Goal: Task Accomplishment & Management: Complete application form

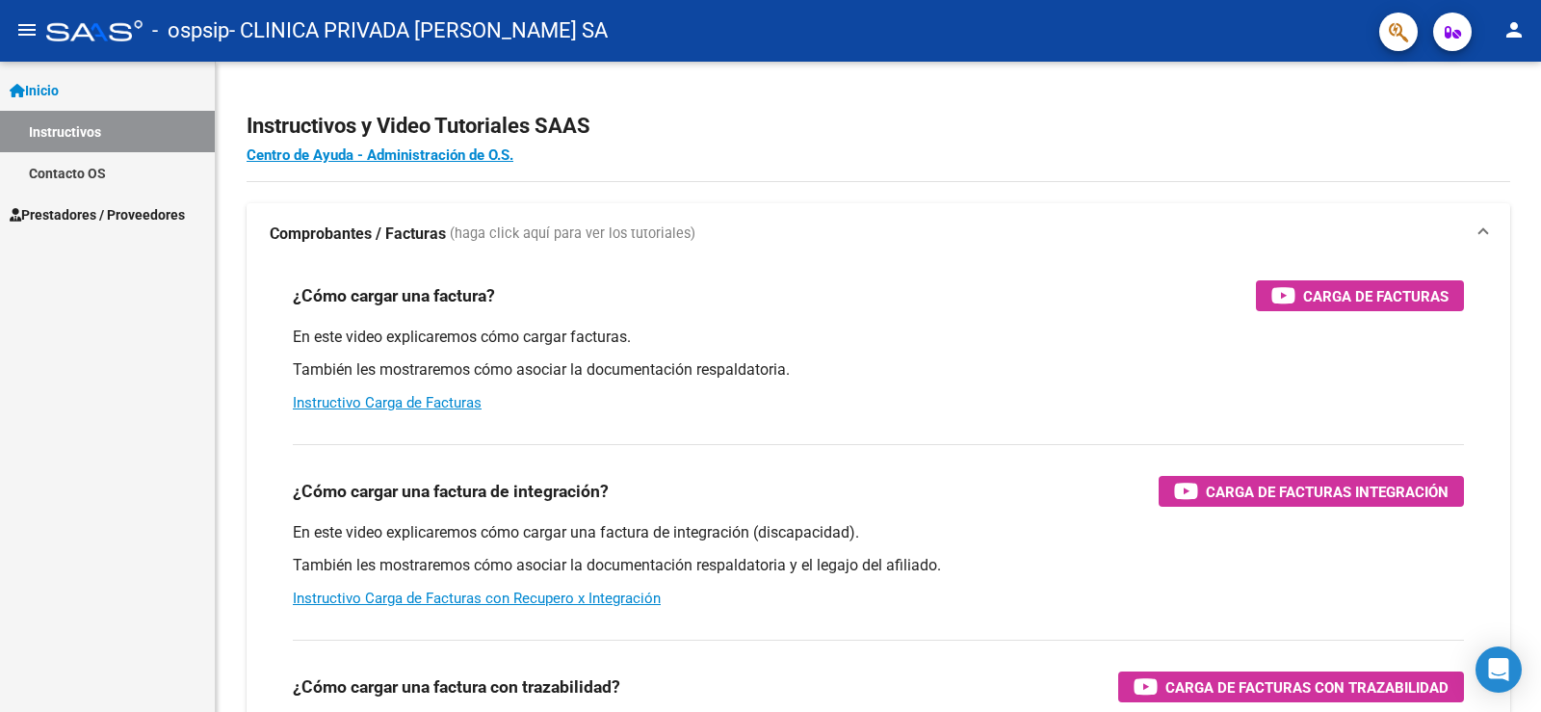
click at [124, 214] on span "Prestadores / Proveedores" at bounding box center [97, 214] width 175 height 21
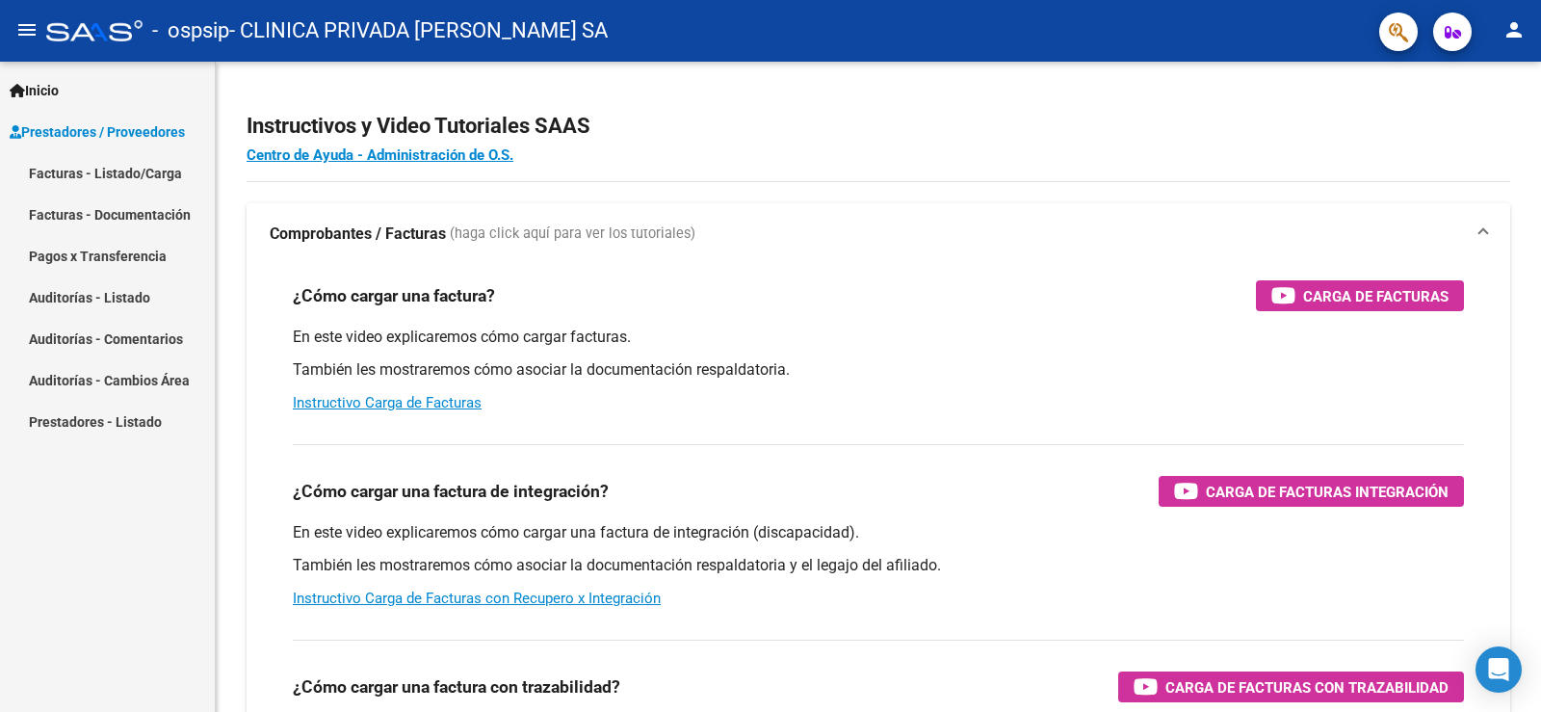
click at [135, 179] on link "Facturas - Listado/Carga" at bounding box center [107, 172] width 215 height 41
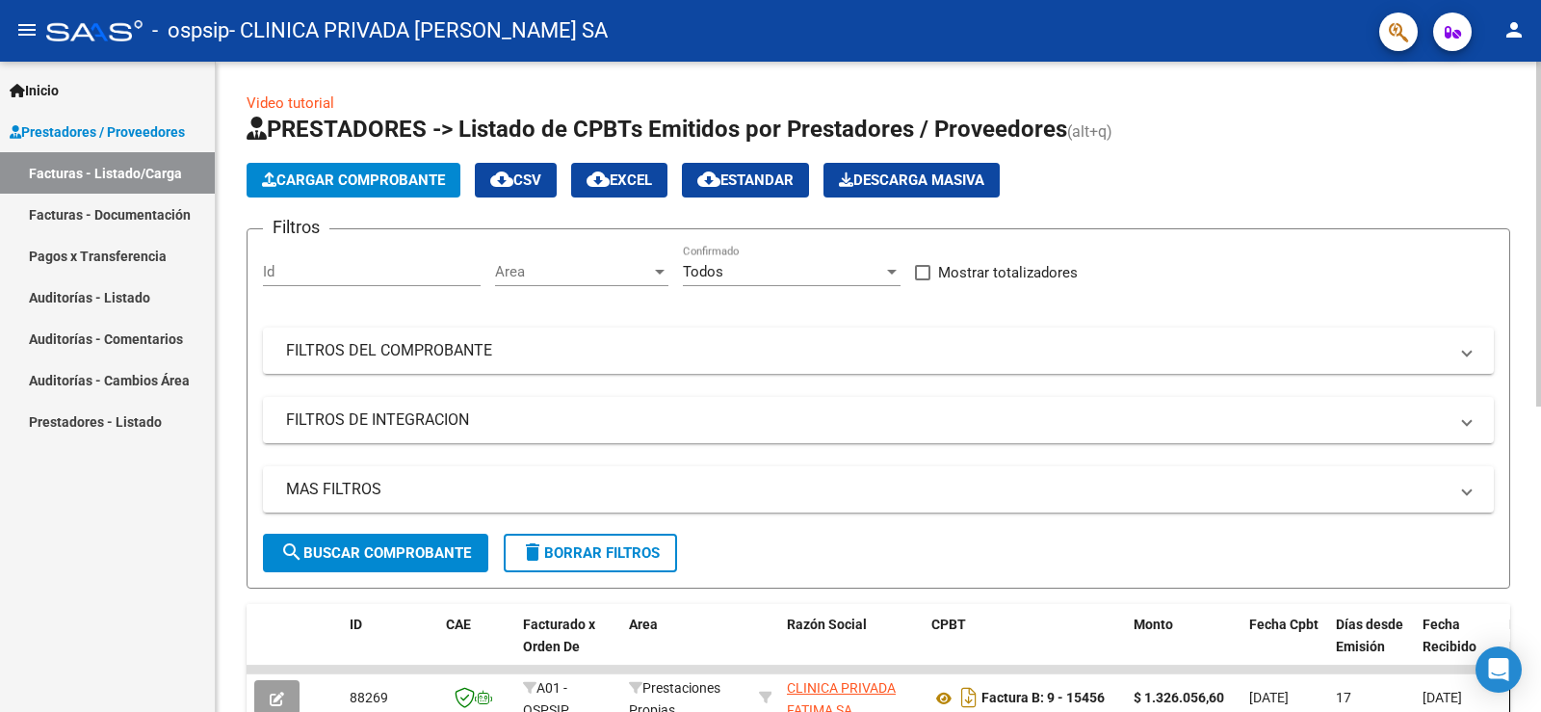
click at [389, 178] on span "Cargar Comprobante" at bounding box center [353, 179] width 183 height 17
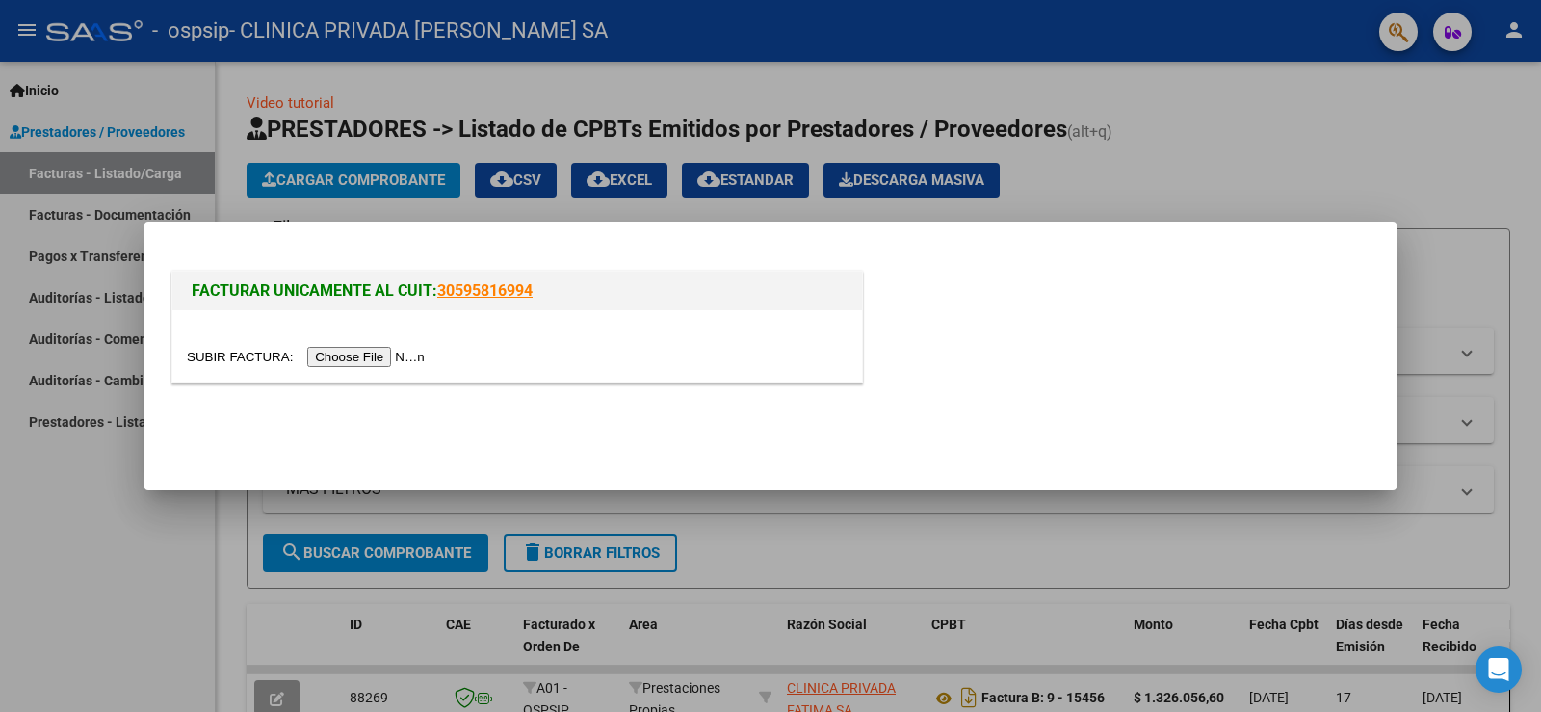
click at [373, 355] on input "file" at bounding box center [309, 357] width 244 height 20
click at [404, 356] on input "file" at bounding box center [309, 357] width 244 height 20
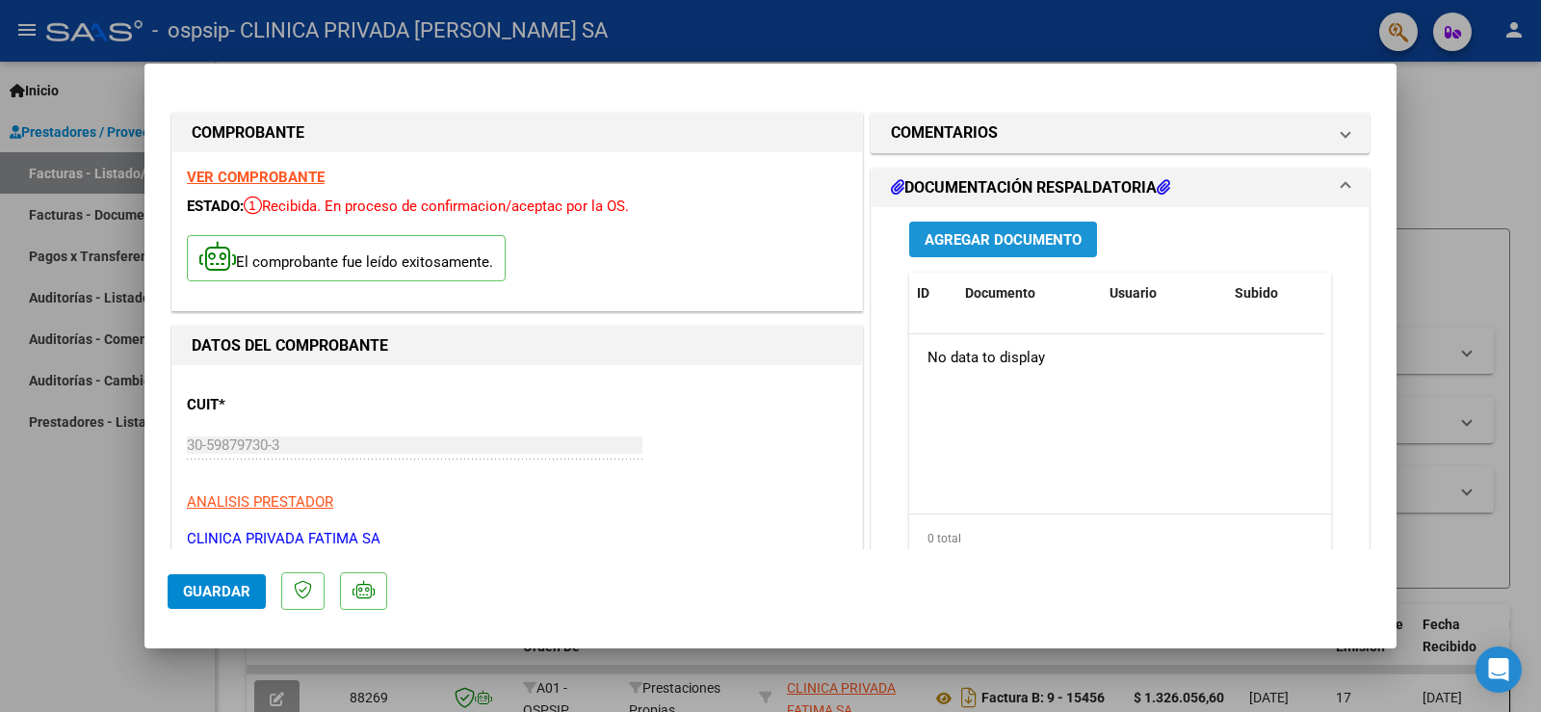
click at [1017, 241] on span "Agregar Documento" at bounding box center [1002, 239] width 157 height 17
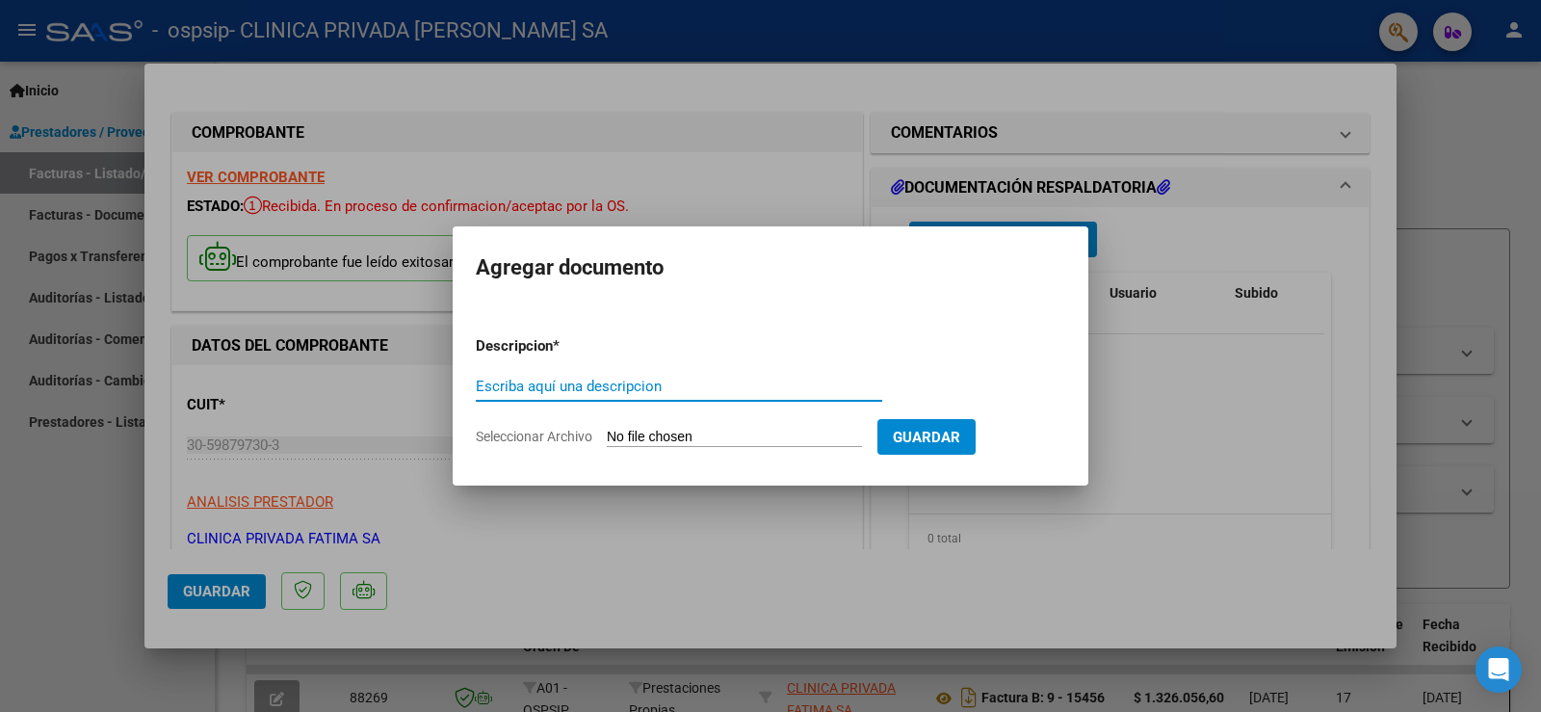
click at [656, 388] on input "Escriba aquí una descripcion" at bounding box center [679, 385] width 406 height 17
type input "facturacion ambulatoria"
click at [712, 439] on input "Seleccionar Archivo" at bounding box center [734, 438] width 255 height 18
type input "C:\fakepath\SEGURIDAD 08-25.pdf"
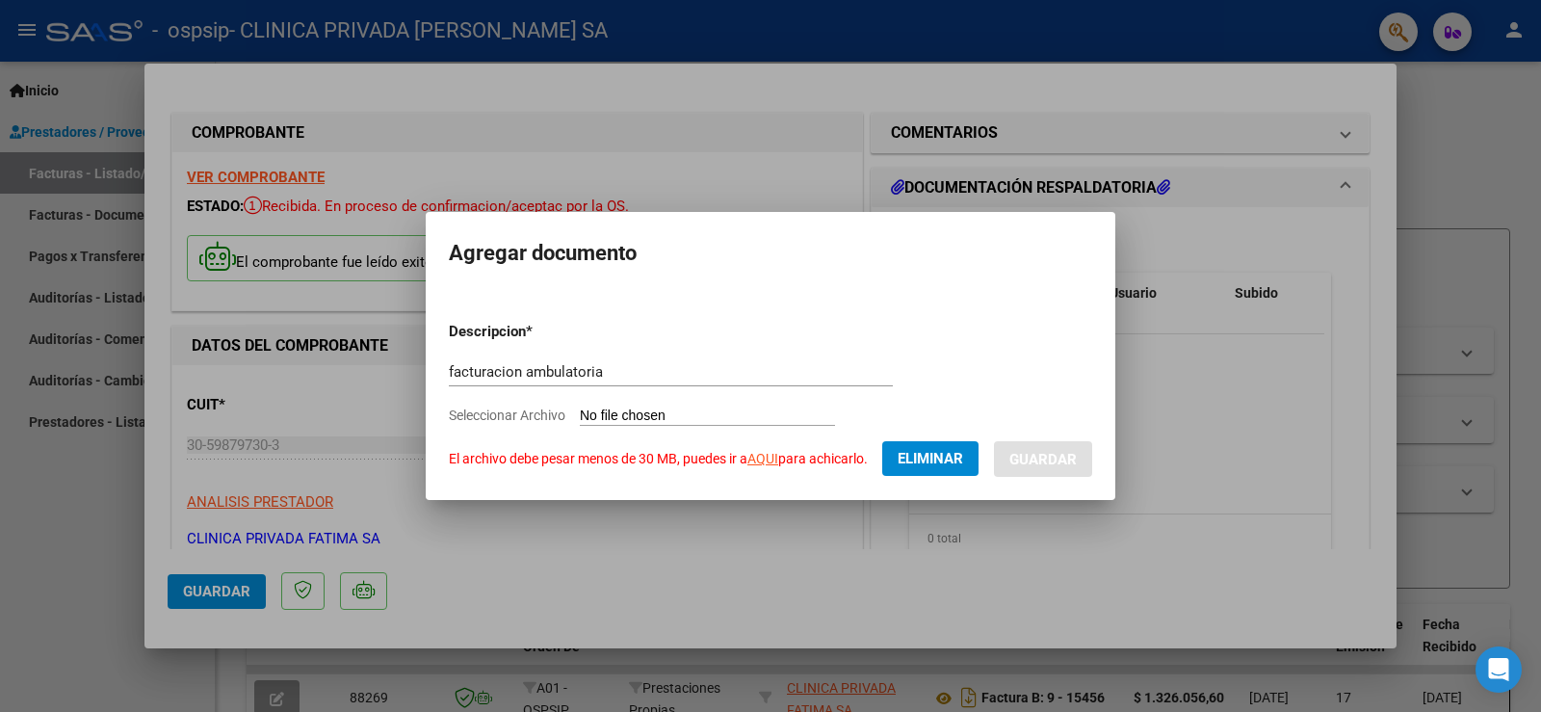
click at [766, 460] on link "AQUI" at bounding box center [762, 458] width 31 height 15
click at [948, 456] on span "Eliminar" at bounding box center [929, 458] width 65 height 17
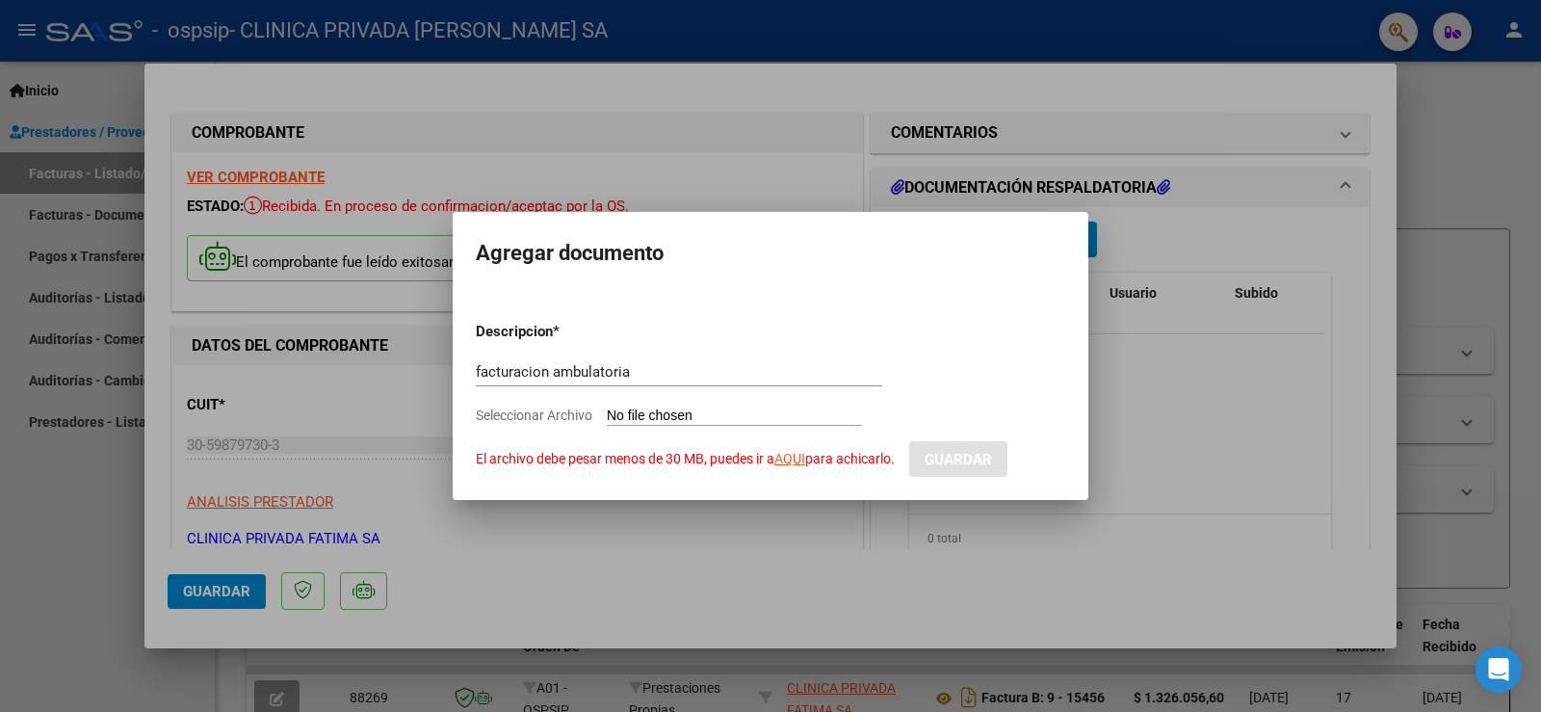
click at [704, 405] on form "Descripcion * facturacion ambulatoria Escriba aquí una descripcion Seleccionar …" at bounding box center [770, 390] width 589 height 169
click at [717, 412] on input "Seleccionar Archivo El archivo debe pesar menos de 30 MB, puedes ir a AQUI para…" at bounding box center [734, 416] width 255 height 18
type input "C:\fakepath\SEGURIDAD 08-25.pdf"
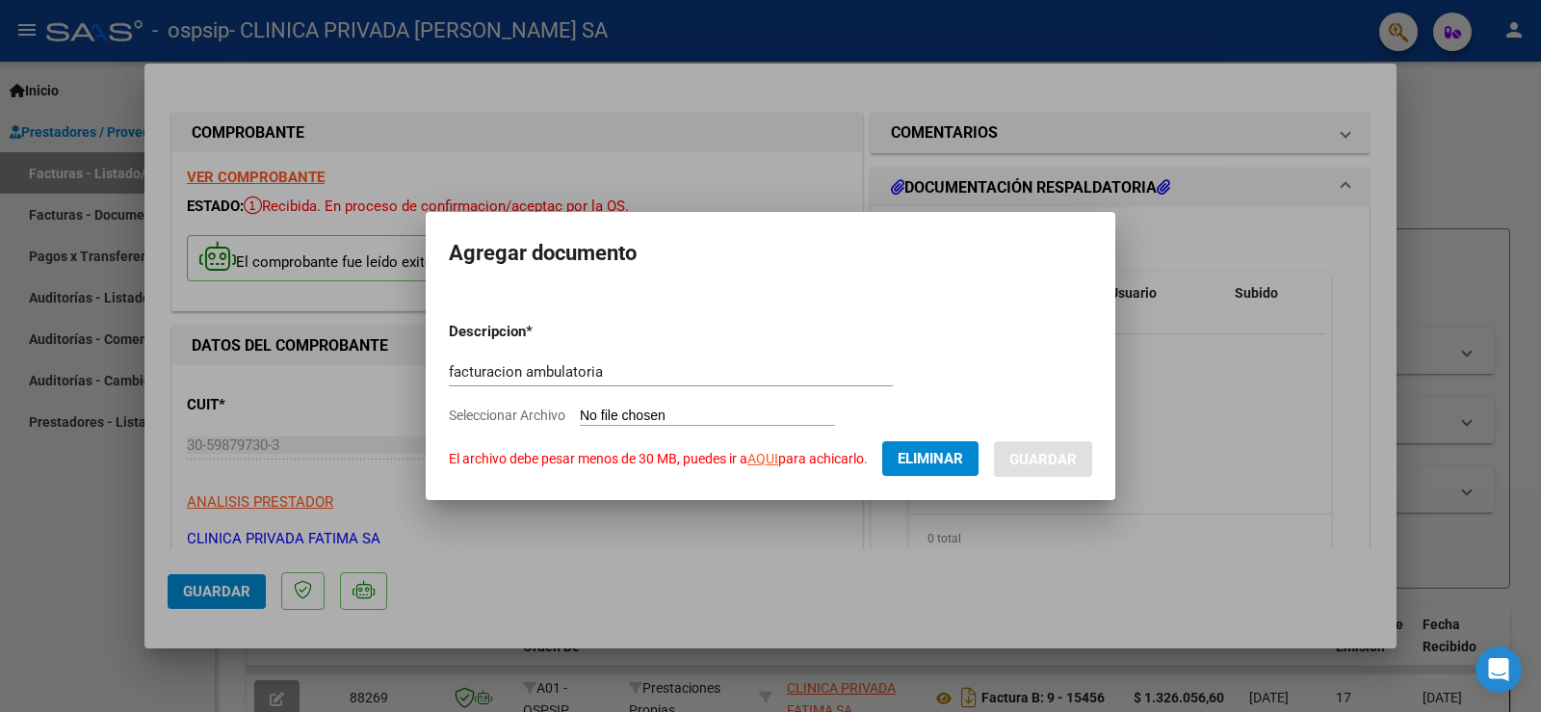
click at [680, 277] on mat-dialog-container "Agregar documento Descripcion * facturacion ambulatoria Escriba aquí una descri…" at bounding box center [770, 355] width 689 height 287
click at [954, 461] on span "Eliminar" at bounding box center [929, 458] width 65 height 17
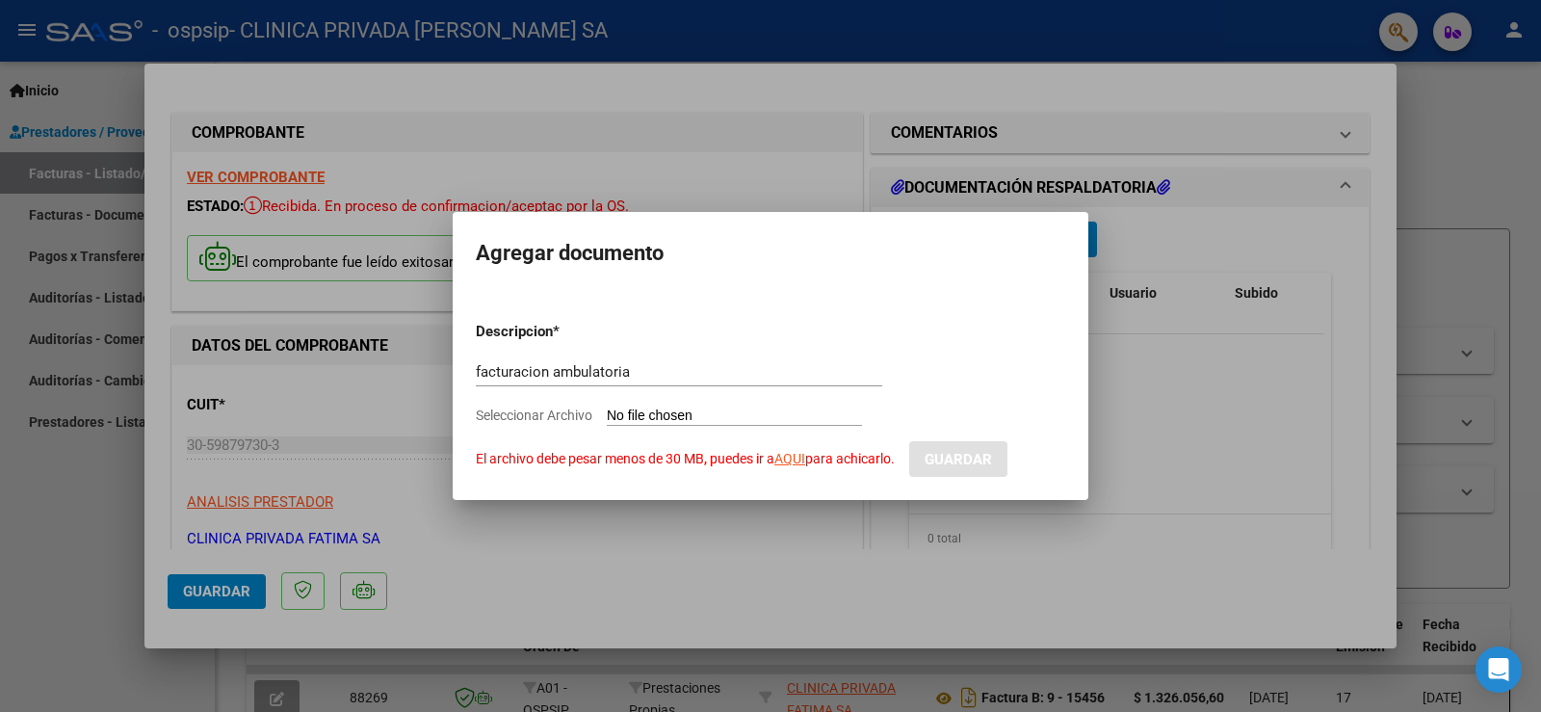
click at [1213, 456] on div at bounding box center [770, 356] width 1541 height 712
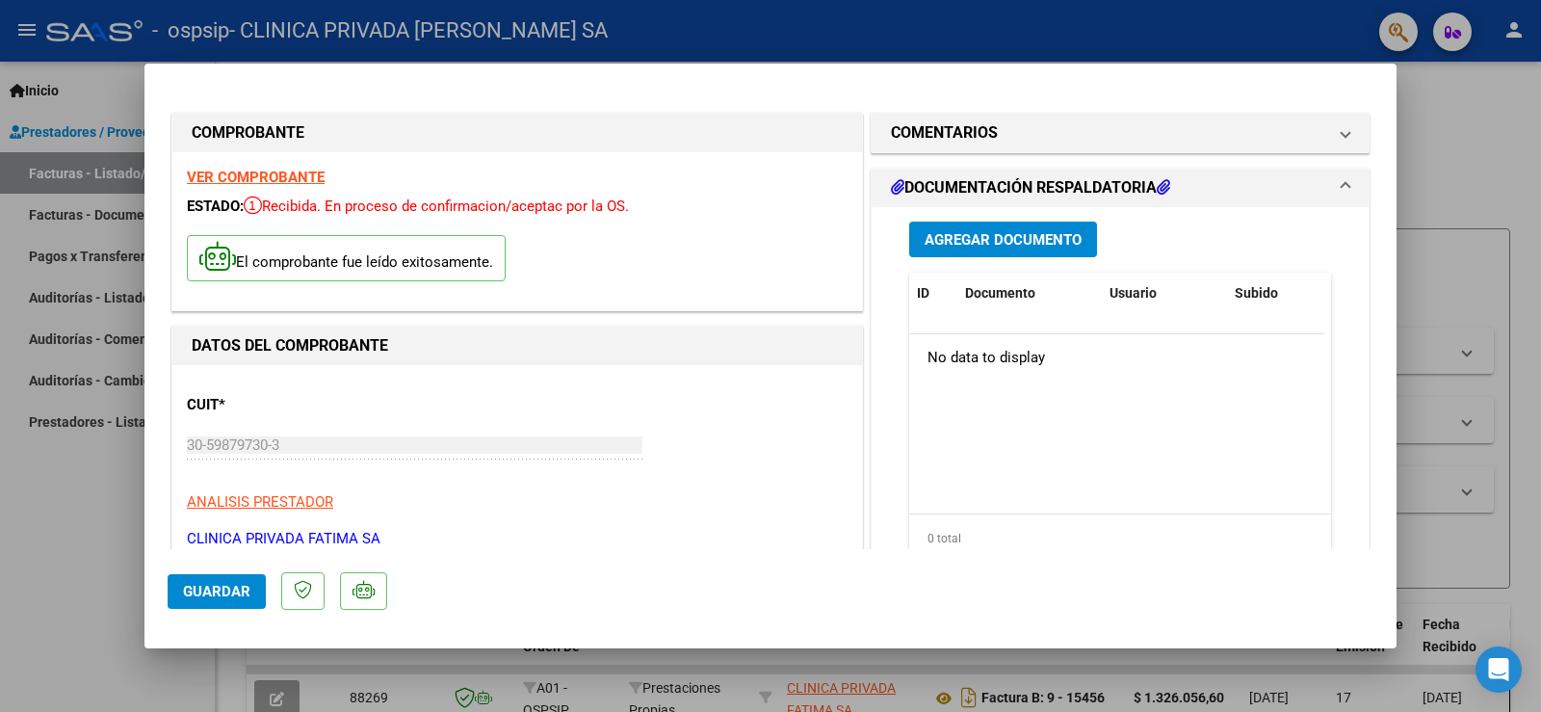
click at [1147, 185] on h1 "DOCUMENTACIÓN RESPALDATORIA" at bounding box center [1030, 187] width 279 height 23
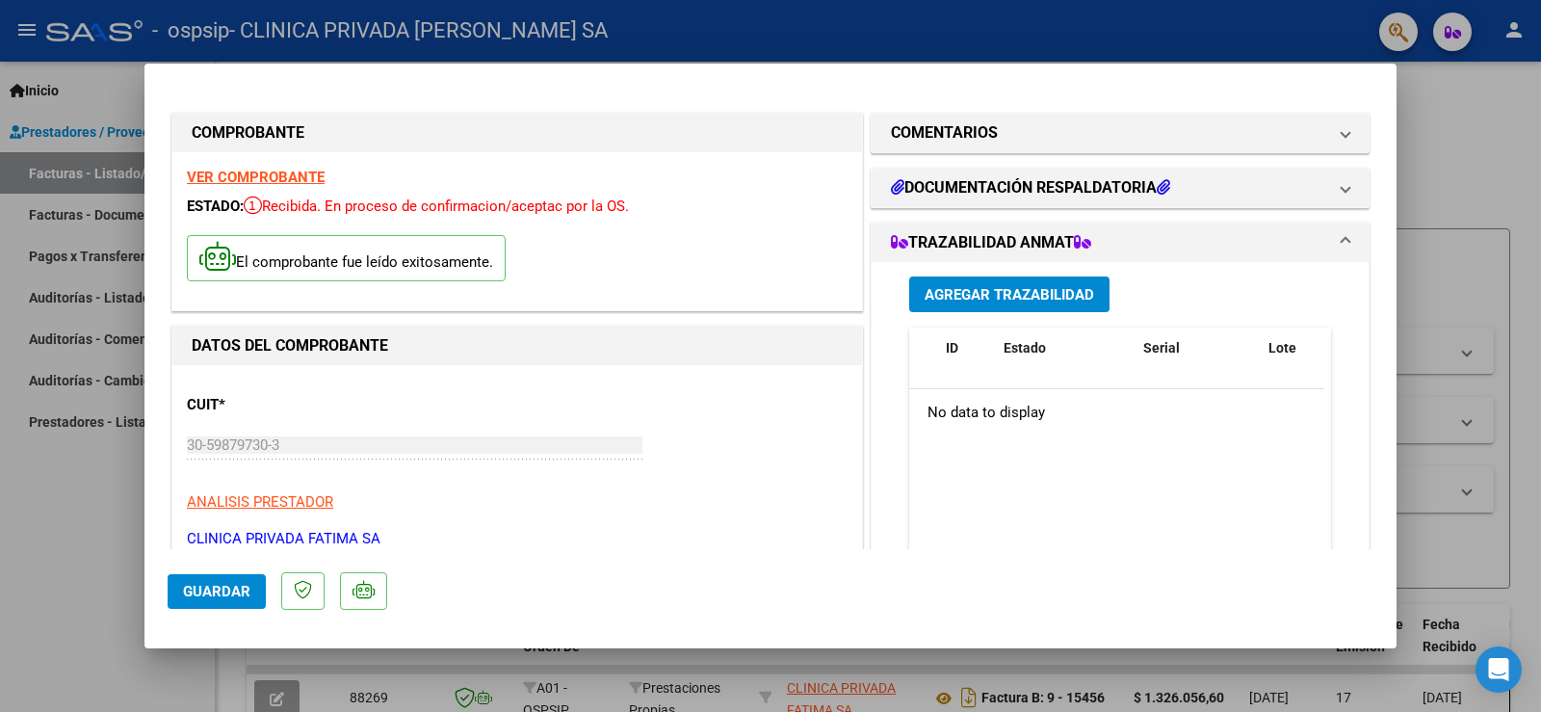
click at [702, 462] on div "CUIT * 30-59879730-3 Ingresar CUIT ANALISIS PRESTADOR CLINICA PRIVADA [PERSON_N…" at bounding box center [517, 463] width 661 height 169
click at [223, 590] on span "Guardar" at bounding box center [216, 591] width 67 height 17
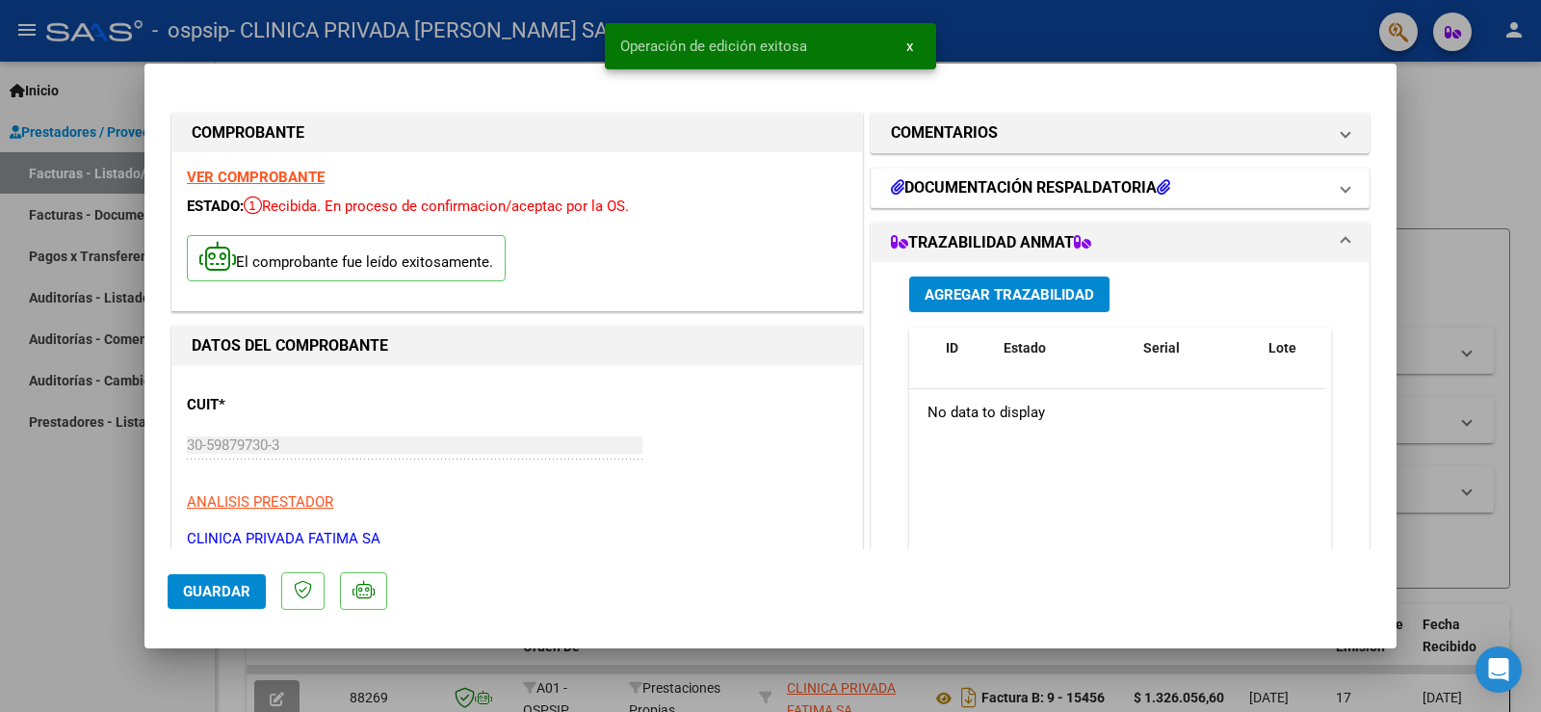
click at [1168, 186] on icon at bounding box center [1162, 186] width 13 height 15
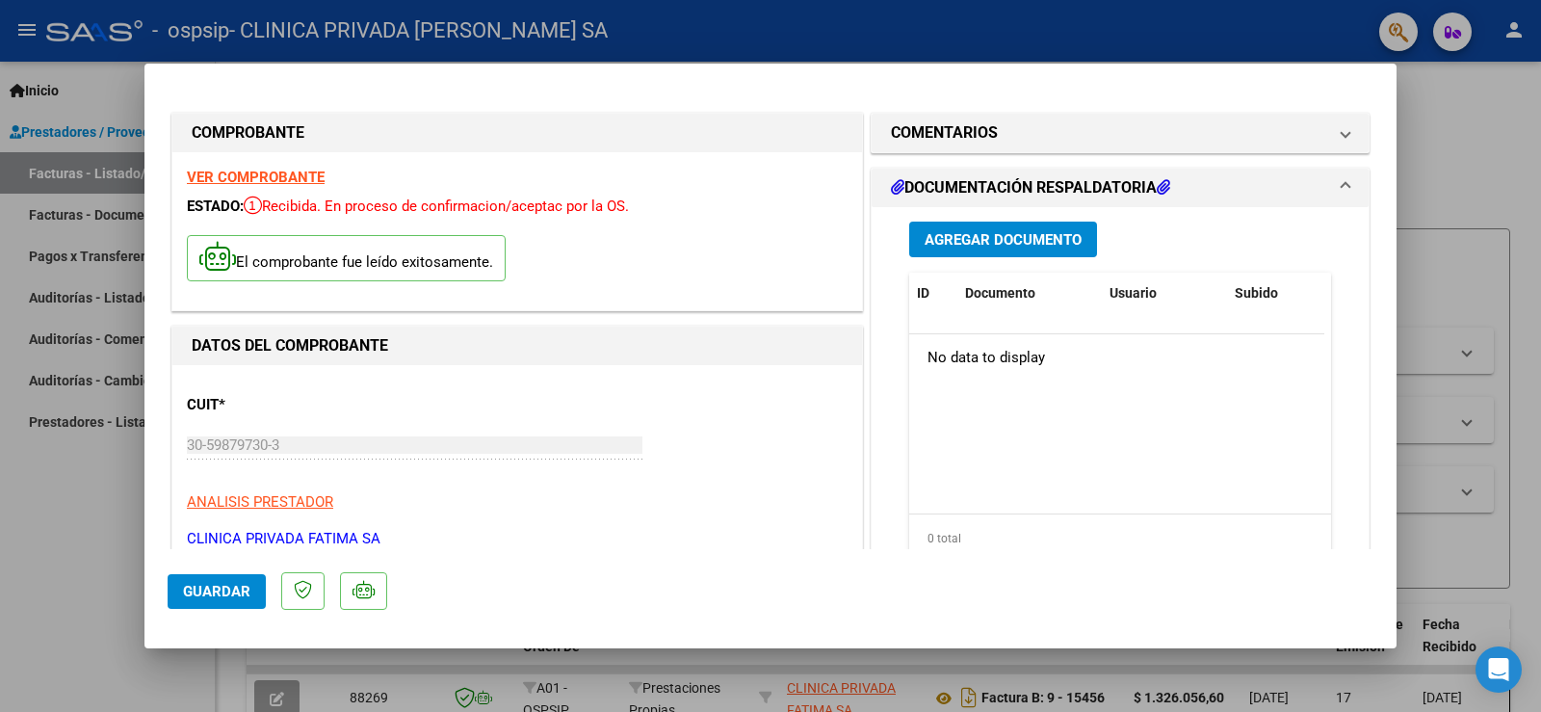
click at [781, 441] on div "CUIT * 30-59879730-3 Ingresar CUIT ANALISIS PRESTADOR CLINICA PRIVADA [PERSON_N…" at bounding box center [517, 463] width 661 height 169
click at [1341, 132] on span at bounding box center [1345, 132] width 8 height 23
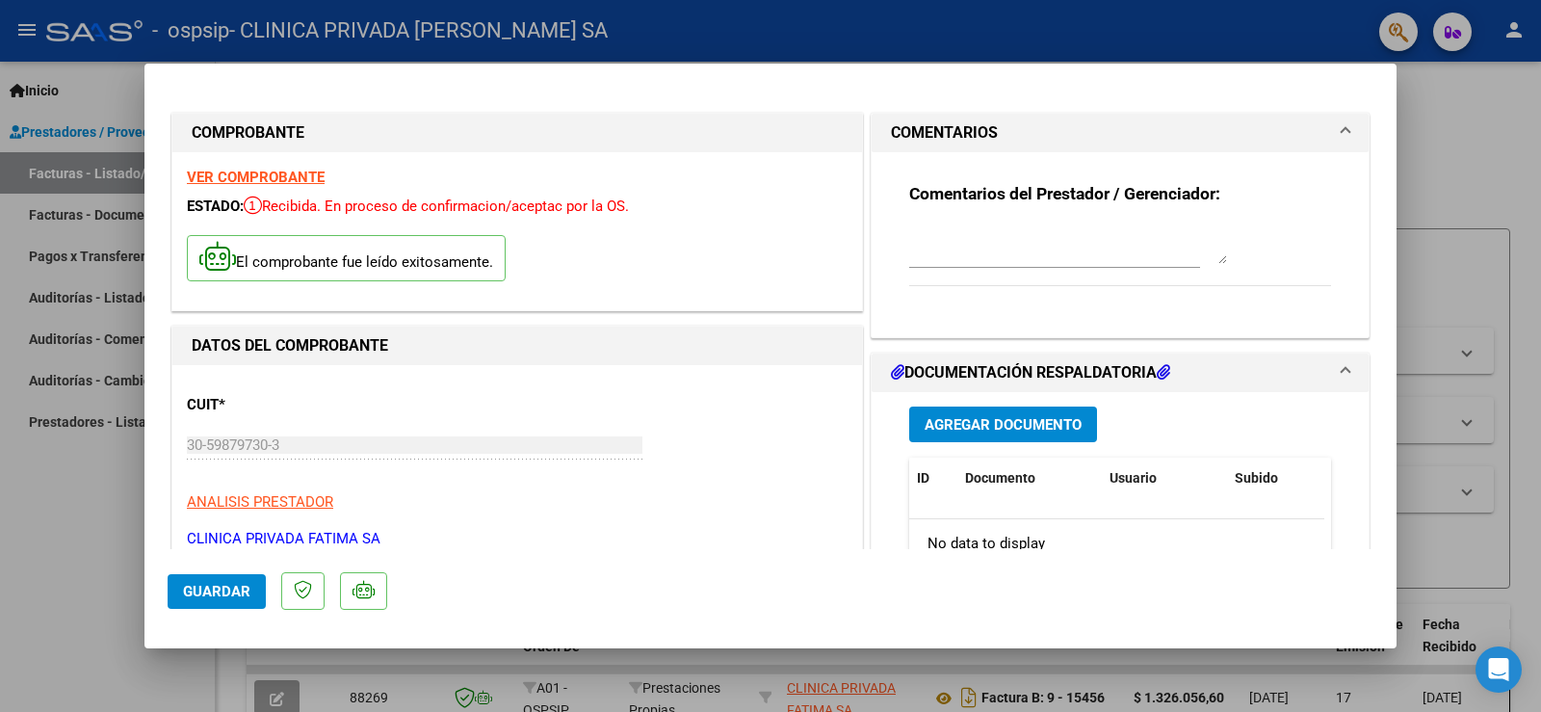
click at [1494, 187] on div at bounding box center [770, 356] width 1541 height 712
type input "$ 0,00"
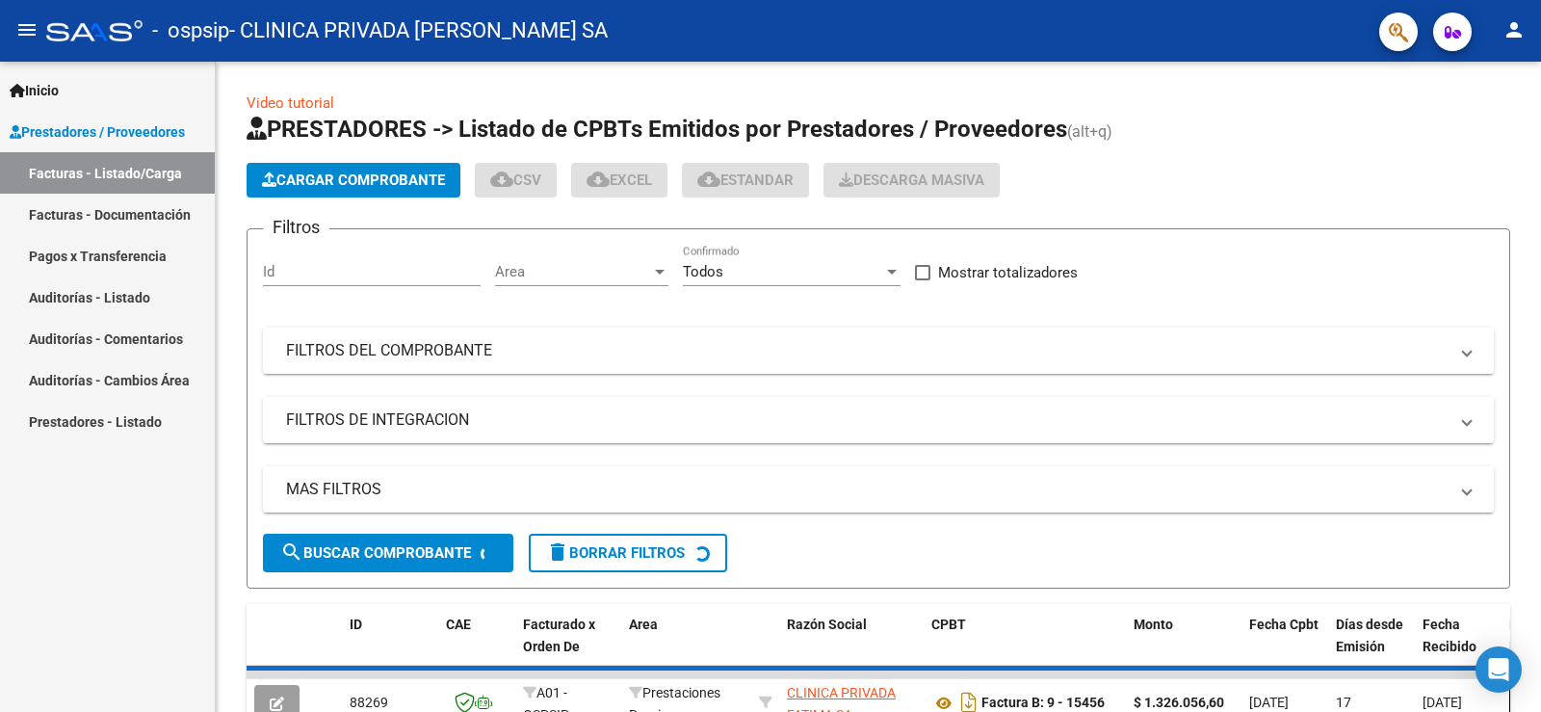
click at [1494, 187] on div "Cargar Comprobante cloud_download CSV cloud_download EXCEL cloud_download Estan…" at bounding box center [878, 180] width 1263 height 35
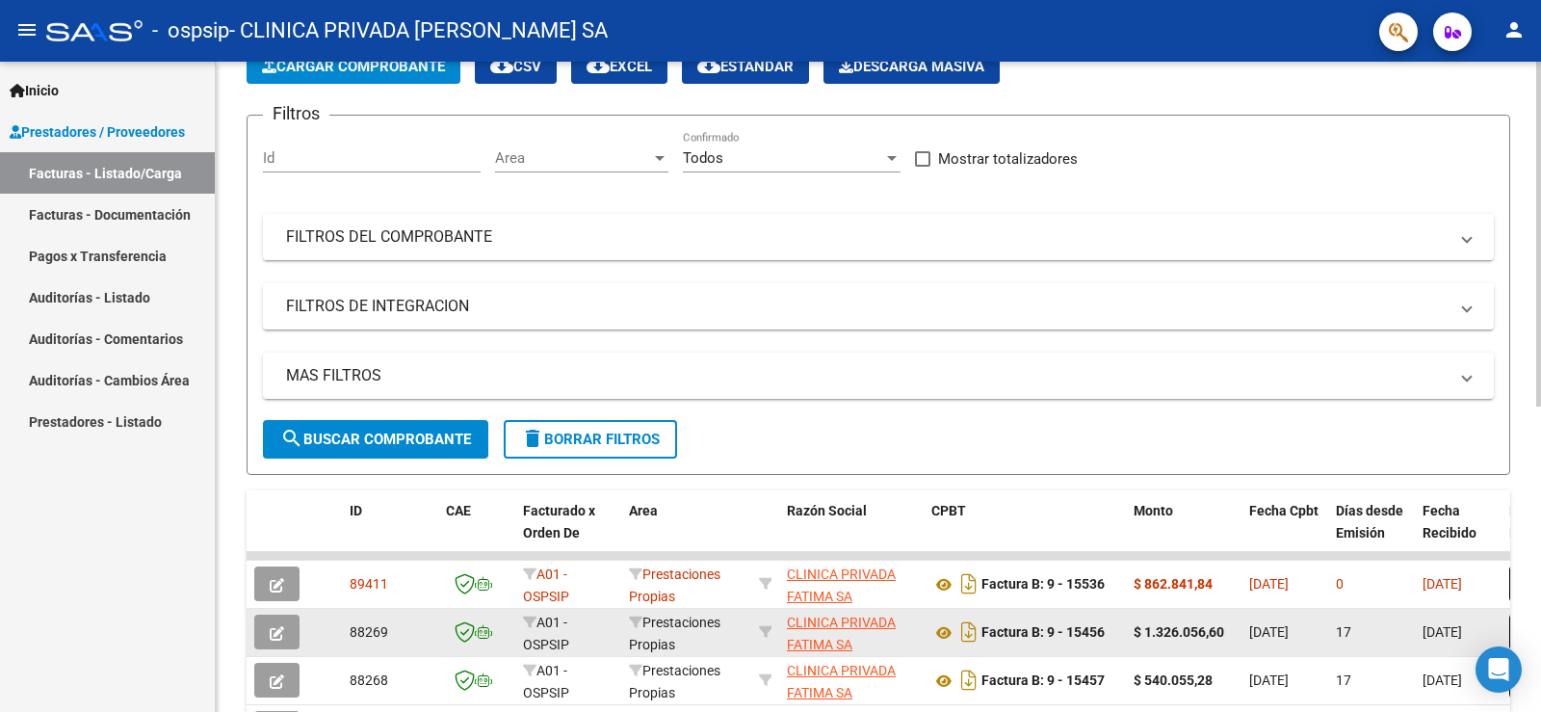
scroll to position [289, 0]
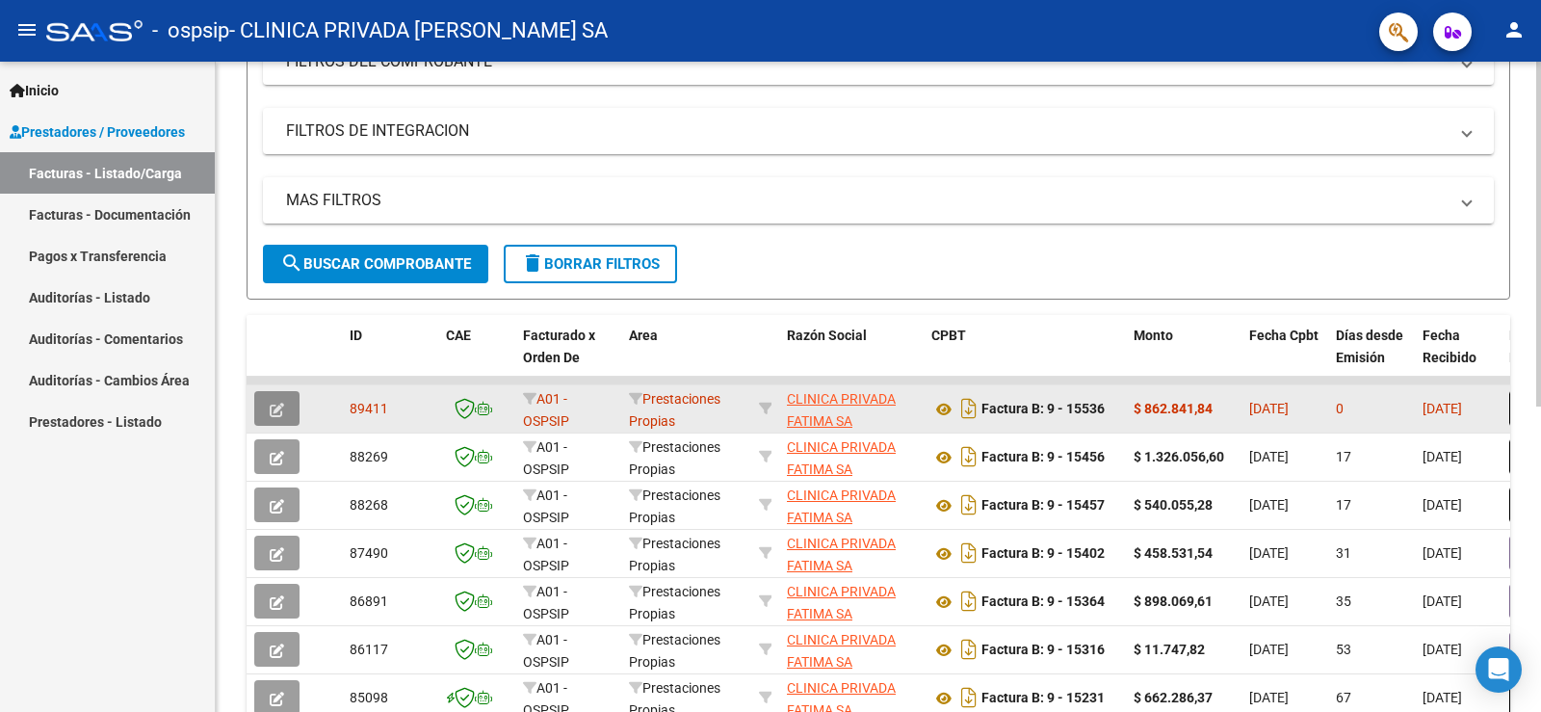
click at [279, 409] on icon "button" at bounding box center [277, 410] width 14 height 14
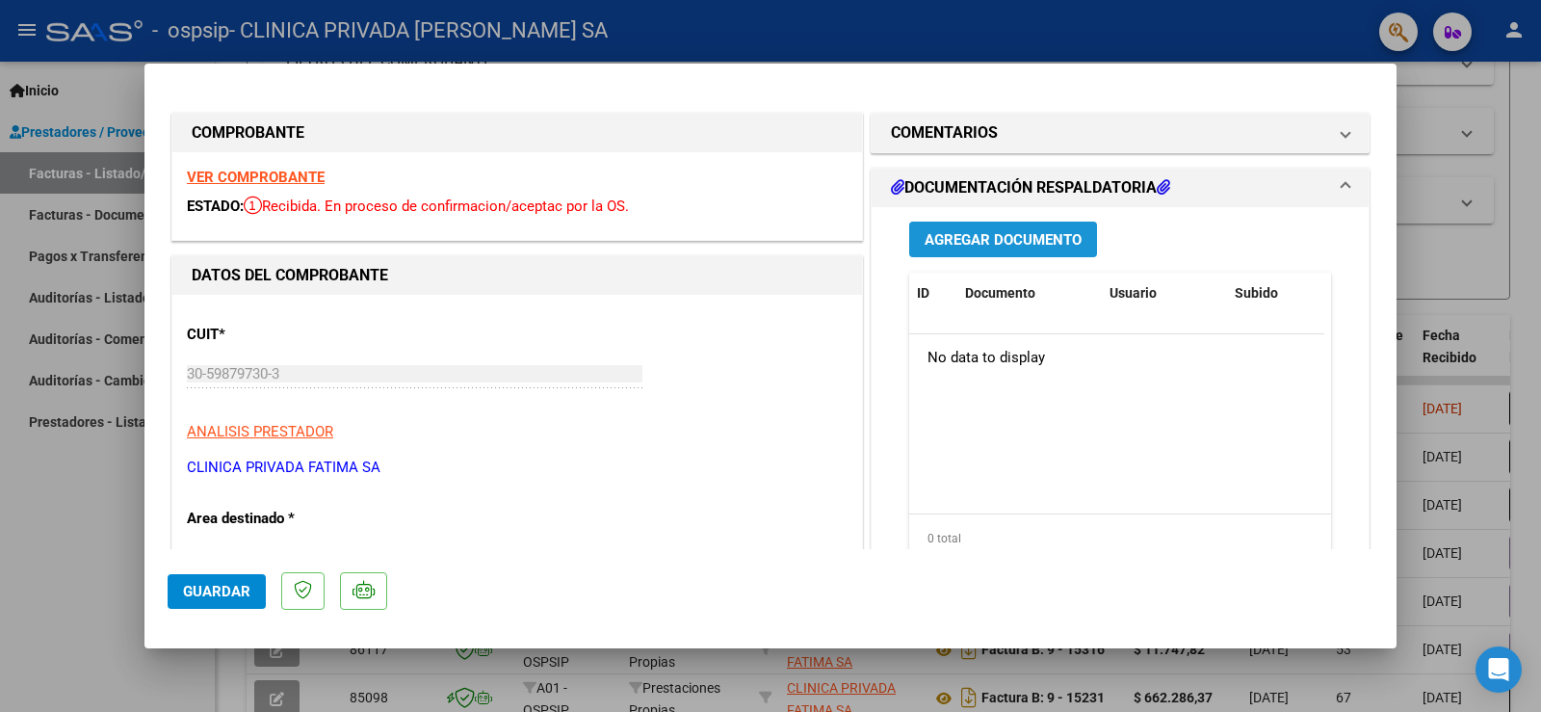
click at [1027, 244] on span "Agregar Documento" at bounding box center [1002, 239] width 157 height 17
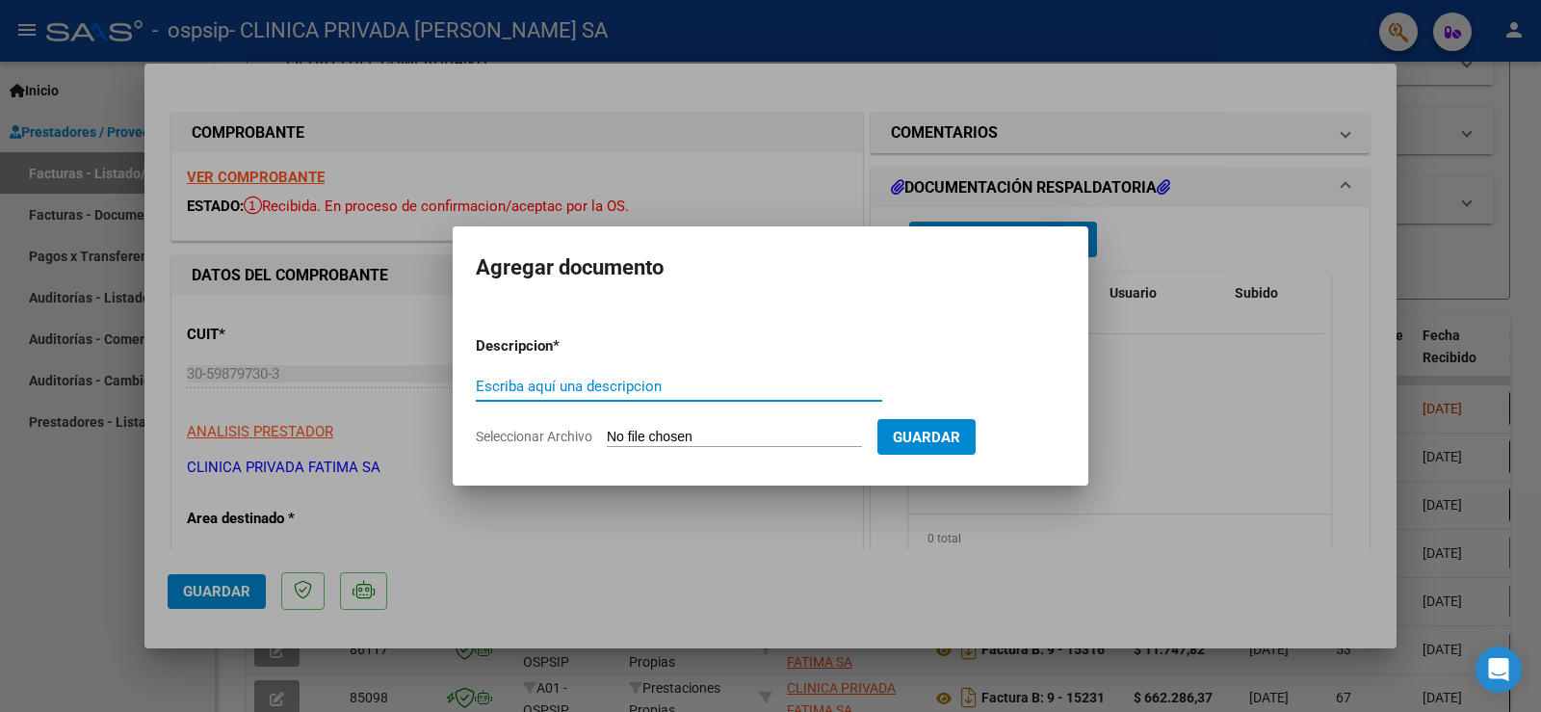
click at [714, 380] on input "Escriba aquí una descripcion" at bounding box center [679, 385] width 406 height 17
type input "facturacion ambulatoria"
click at [771, 431] on input "Seleccionar Archivo" at bounding box center [734, 438] width 255 height 18
type input "C:\fakepath\SEGURIDAD 08-25_compressed.pdf"
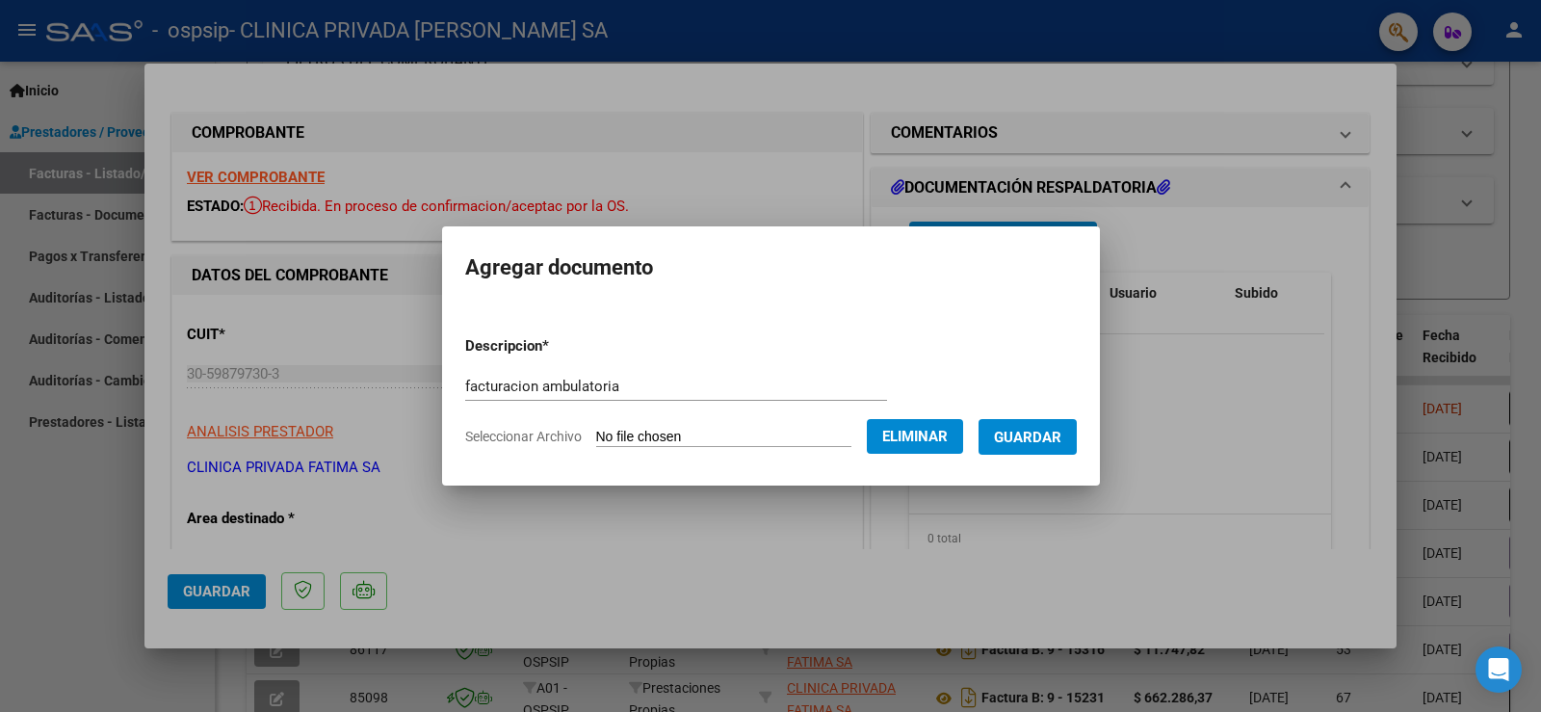
click at [1040, 436] on span "Guardar" at bounding box center [1027, 437] width 67 height 17
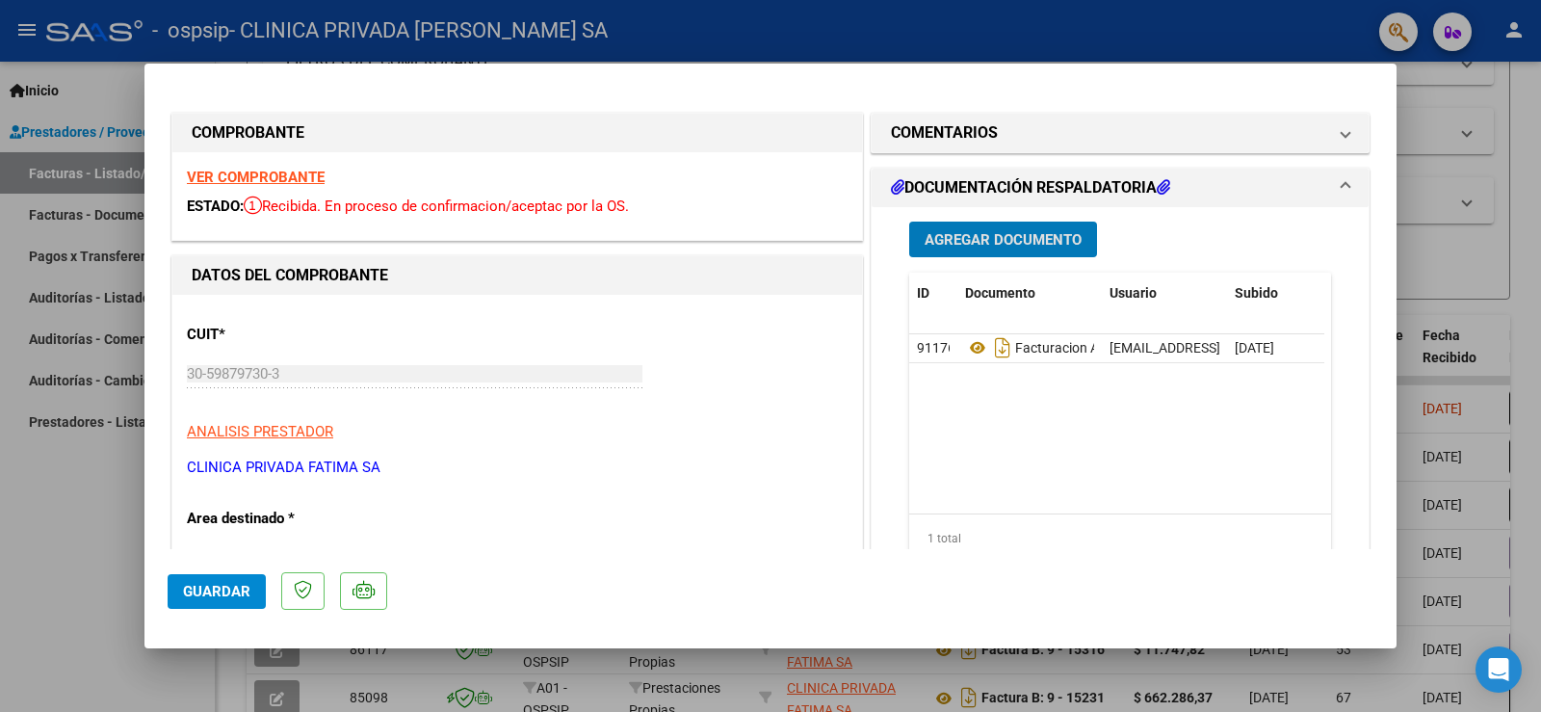
click at [221, 587] on span "Guardar" at bounding box center [216, 591] width 67 height 17
click at [1501, 296] on div at bounding box center [770, 356] width 1541 height 712
type input "$ 0,00"
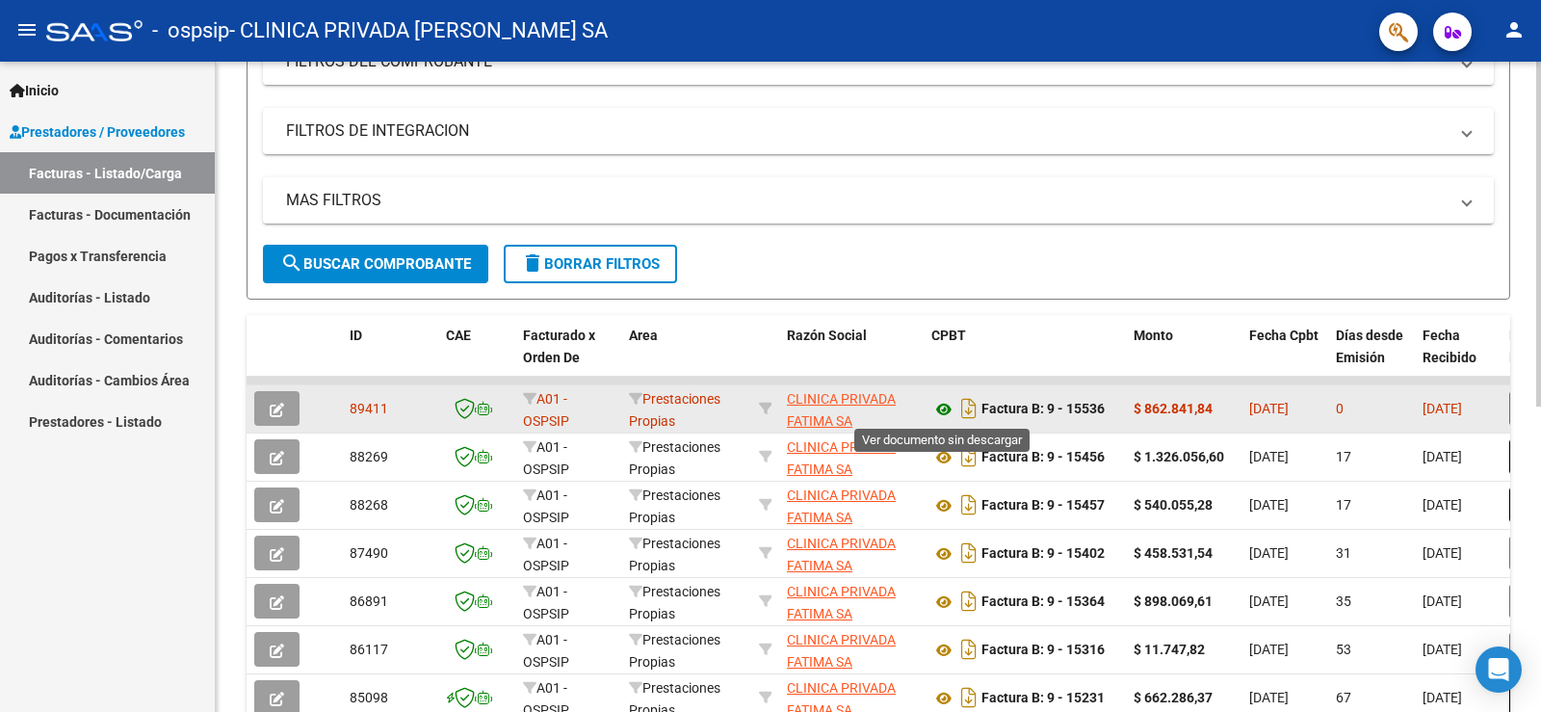
click at [941, 410] on icon at bounding box center [943, 409] width 25 height 23
click at [968, 406] on icon "Descargar documento" at bounding box center [968, 408] width 25 height 31
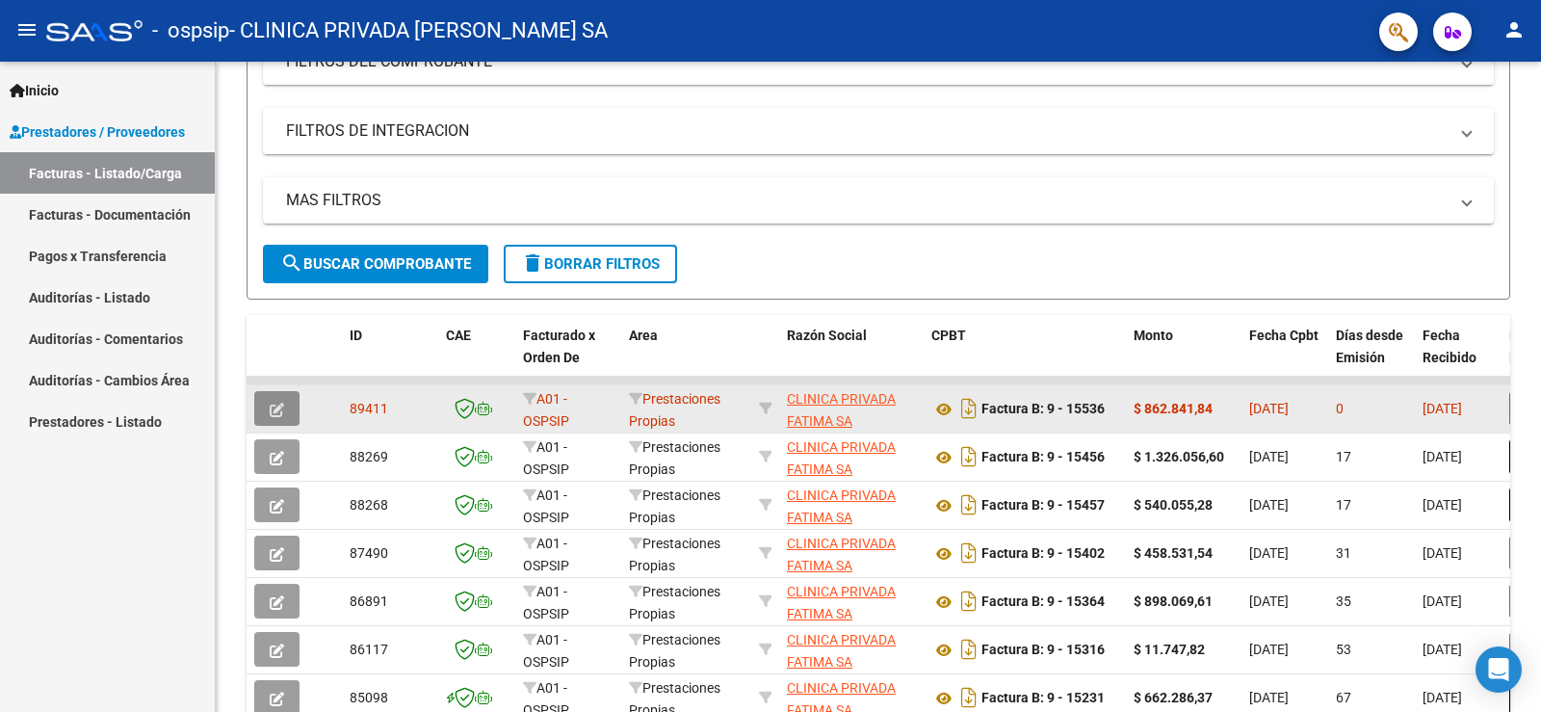
click at [276, 406] on icon "button" at bounding box center [277, 410] width 14 height 14
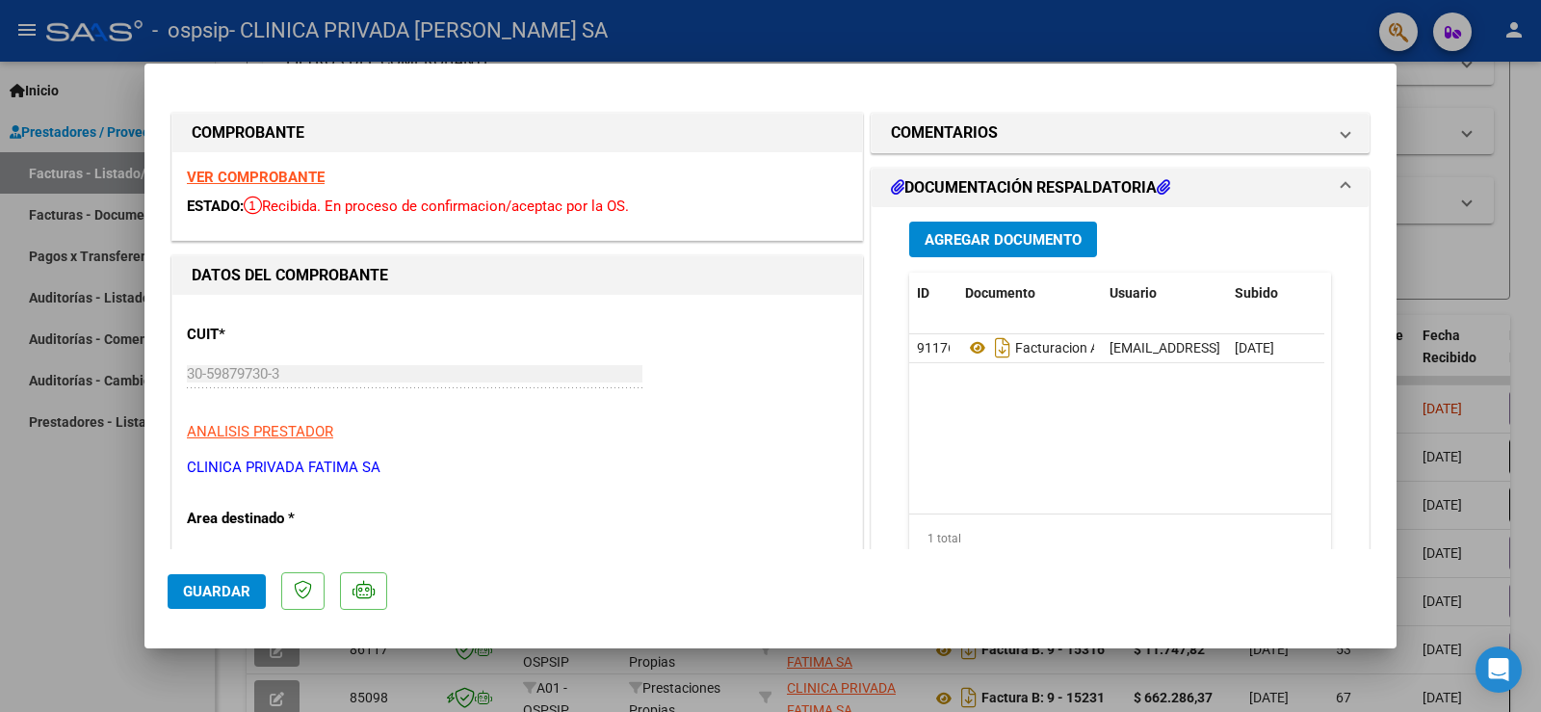
click at [219, 590] on span "Guardar" at bounding box center [216, 591] width 67 height 17
click at [1503, 226] on div at bounding box center [770, 356] width 1541 height 712
type input "$ 0,00"
